Goal: Book appointment/travel/reservation

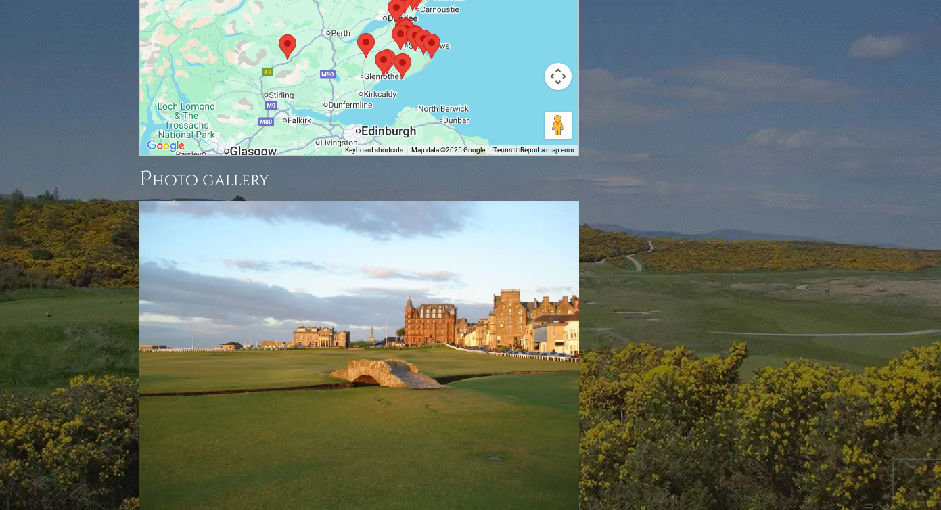
scroll to position [1544, 0]
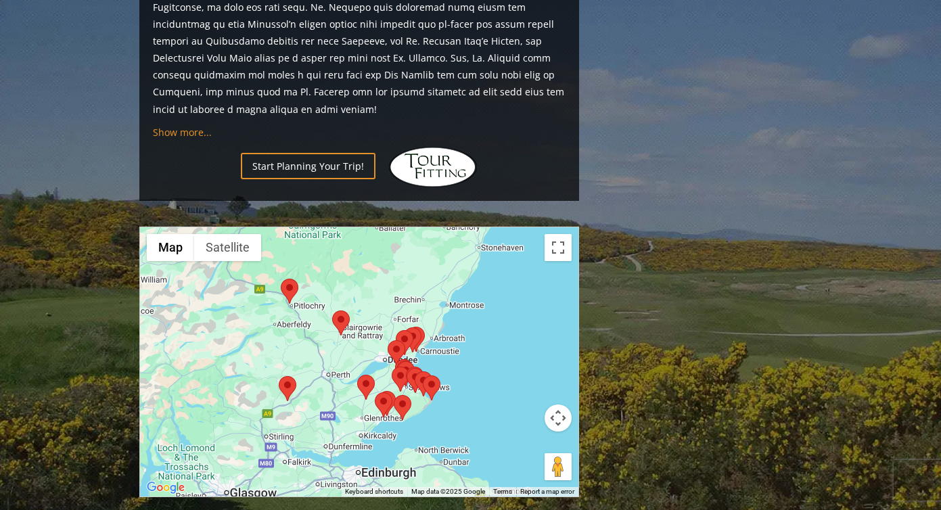
click at [350, 263] on div at bounding box center [359, 361] width 438 height 269
click at [445, 271] on div at bounding box center [359, 361] width 438 height 269
click at [165, 234] on button "Map" at bounding box center [170, 247] width 47 height 27
click at [407, 330] on img at bounding box center [405, 342] width 18 height 25
click at [457, 285] on div at bounding box center [359, 361] width 438 height 269
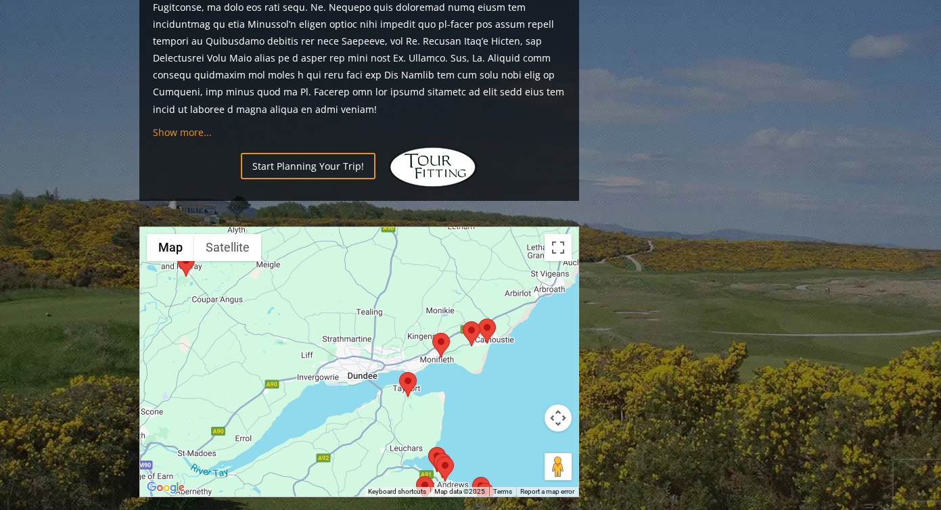
drag, startPoint x: 363, startPoint y: 294, endPoint x: 452, endPoint y: 302, distance: 89.7
click at [452, 302] on div at bounding box center [359, 361] width 438 height 269
click at [399, 372] on area at bounding box center [399, 372] width 0 height 0
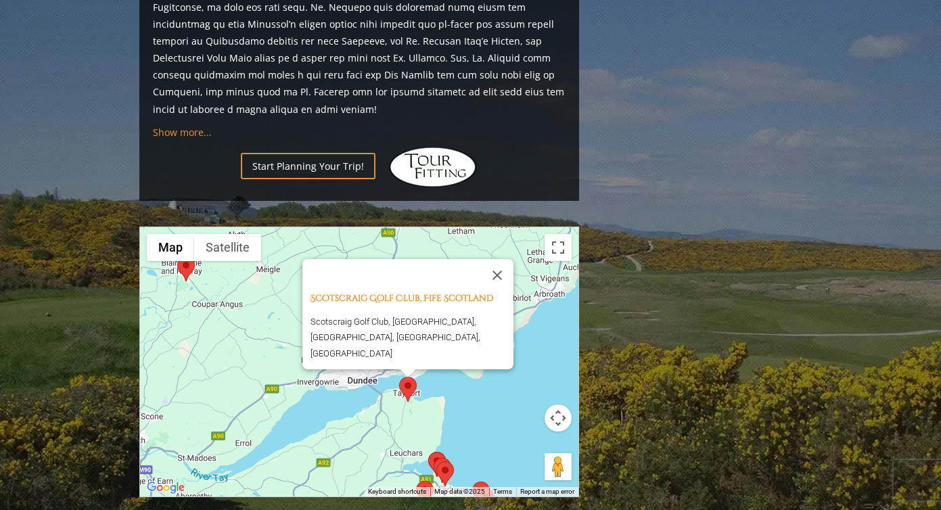
click at [435, 339] on div "Scotscraig Golf Club, Fife Scotland Scotscraig Golf Club, [GEOGRAPHIC_DATA], [G…" at bounding box center [359, 361] width 438 height 269
click at [424, 363] on div "Scotscraig Golf Club, Fife Scotland Scotscraig Golf Club, [GEOGRAPHIC_DATA], [G…" at bounding box center [359, 361] width 438 height 269
click at [435, 353] on div "Scotscraig Golf Club, Fife Scotland Scotscraig Golf Club, [GEOGRAPHIC_DATA], [G…" at bounding box center [359, 361] width 438 height 269
click at [503, 258] on button "Close" at bounding box center [497, 274] width 32 height 32
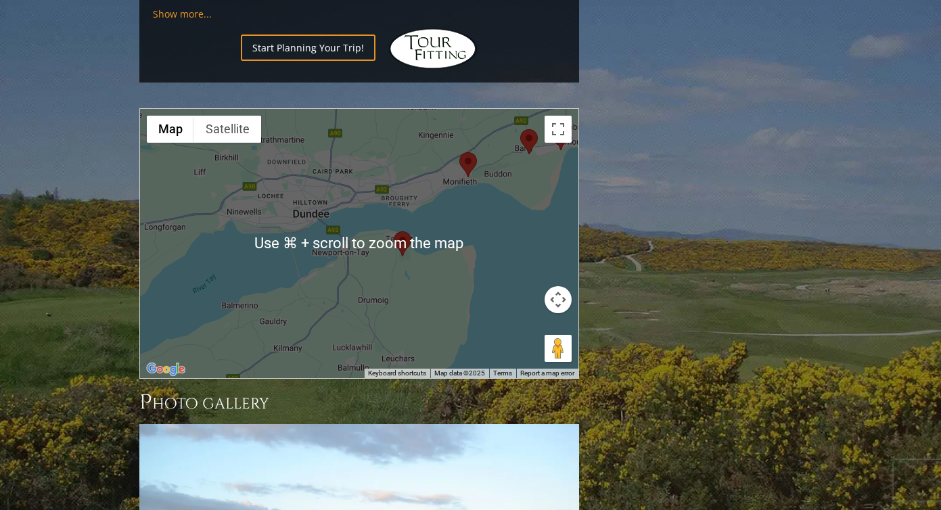
scroll to position [1668, 0]
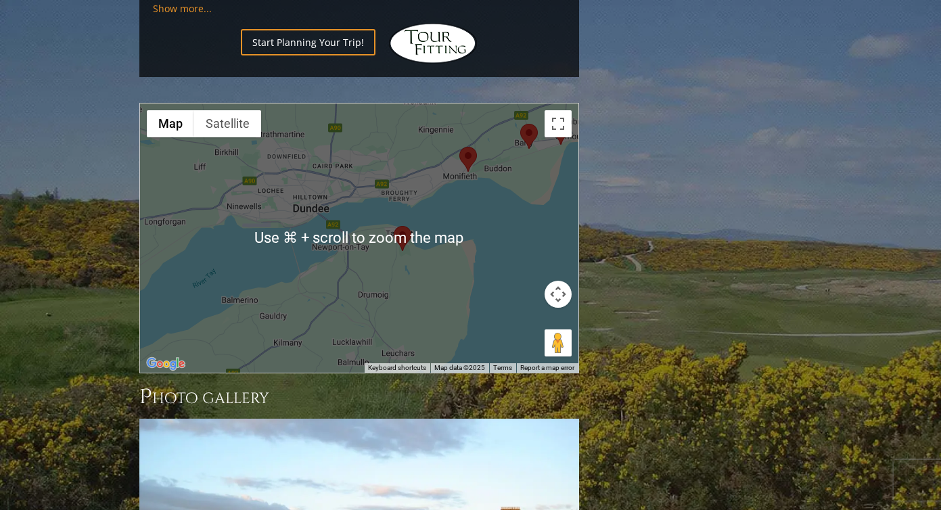
click at [406, 206] on div "To navigate, press the arrow keys." at bounding box center [359, 238] width 438 height 269
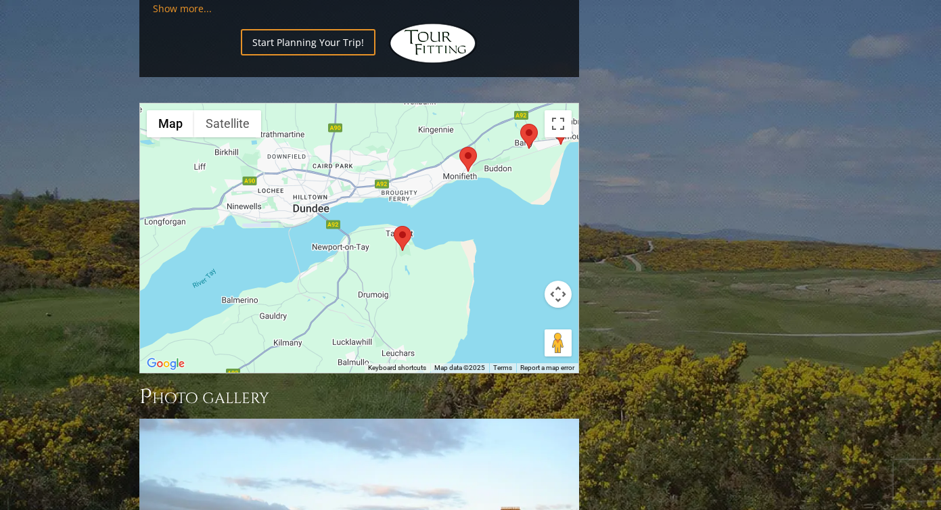
click at [459, 147] on area at bounding box center [459, 147] width 0 height 0
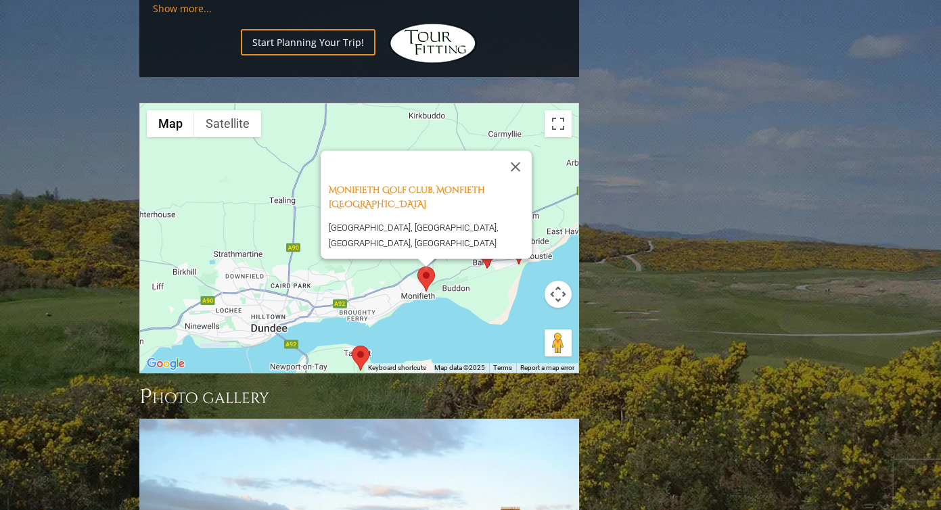
click at [482, 221] on div "Monifieth Golf Club, Monfieth [GEOGRAPHIC_DATA] [GEOGRAPHIC_DATA], [GEOGRAPHIC_…" at bounding box center [359, 238] width 438 height 269
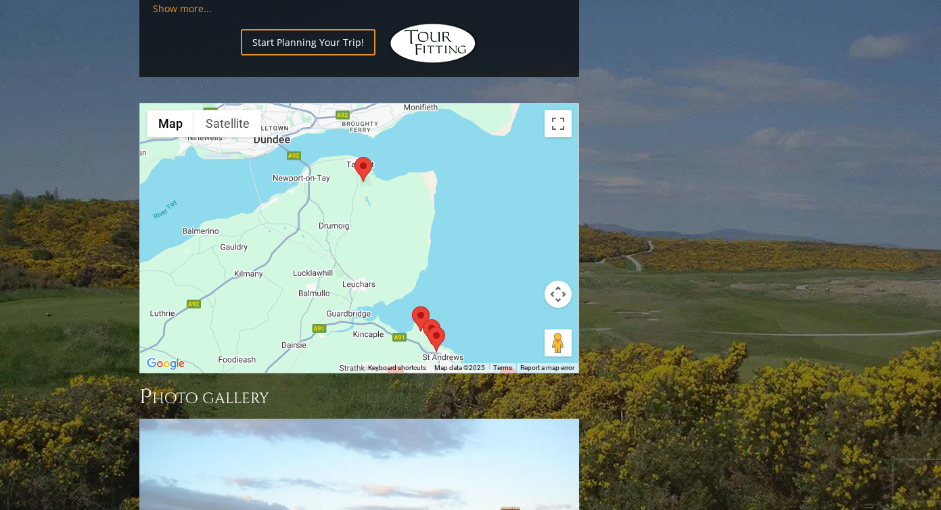
drag, startPoint x: 405, startPoint y: 250, endPoint x: 408, endPoint y: 58, distance: 192.2
click at [408, 104] on div "Monifieth Golf Club, Monfieth [GEOGRAPHIC_DATA] [GEOGRAPHIC_DATA], [GEOGRAPHIC_…" at bounding box center [359, 238] width 438 height 269
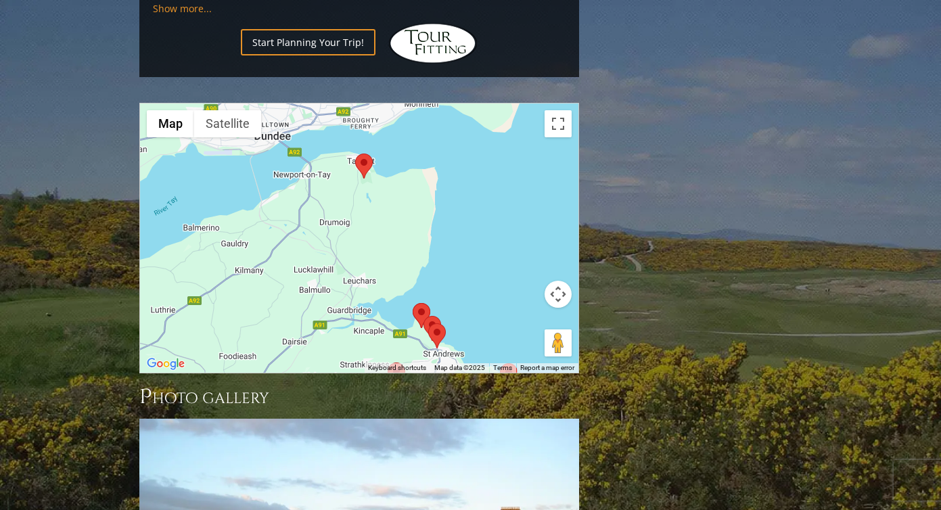
click at [413, 303] on area at bounding box center [413, 303] width 0 height 0
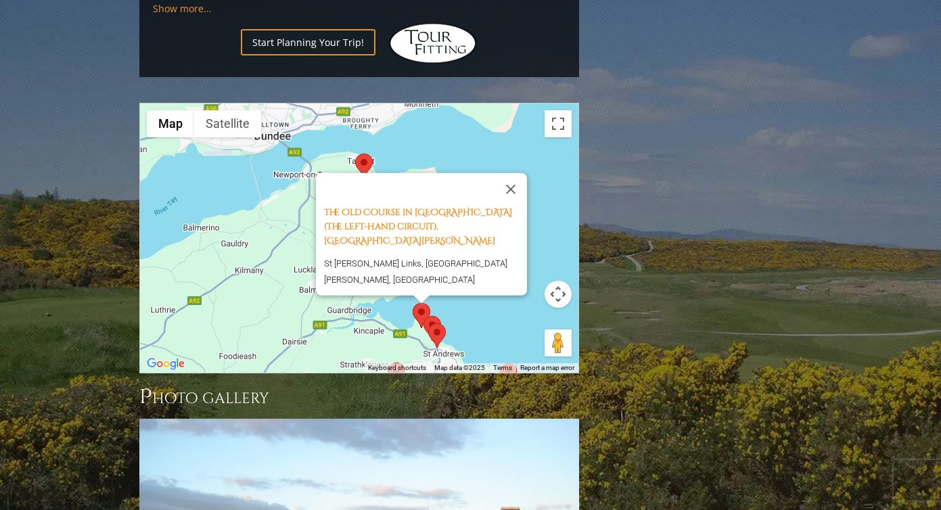
click at [459, 104] on div "The Old Course in [GEOGRAPHIC_DATA] (the left-hand circuit), [GEOGRAPHIC_DATA][…" at bounding box center [359, 238] width 438 height 269
